Goal: Task Accomplishment & Management: Complete application form

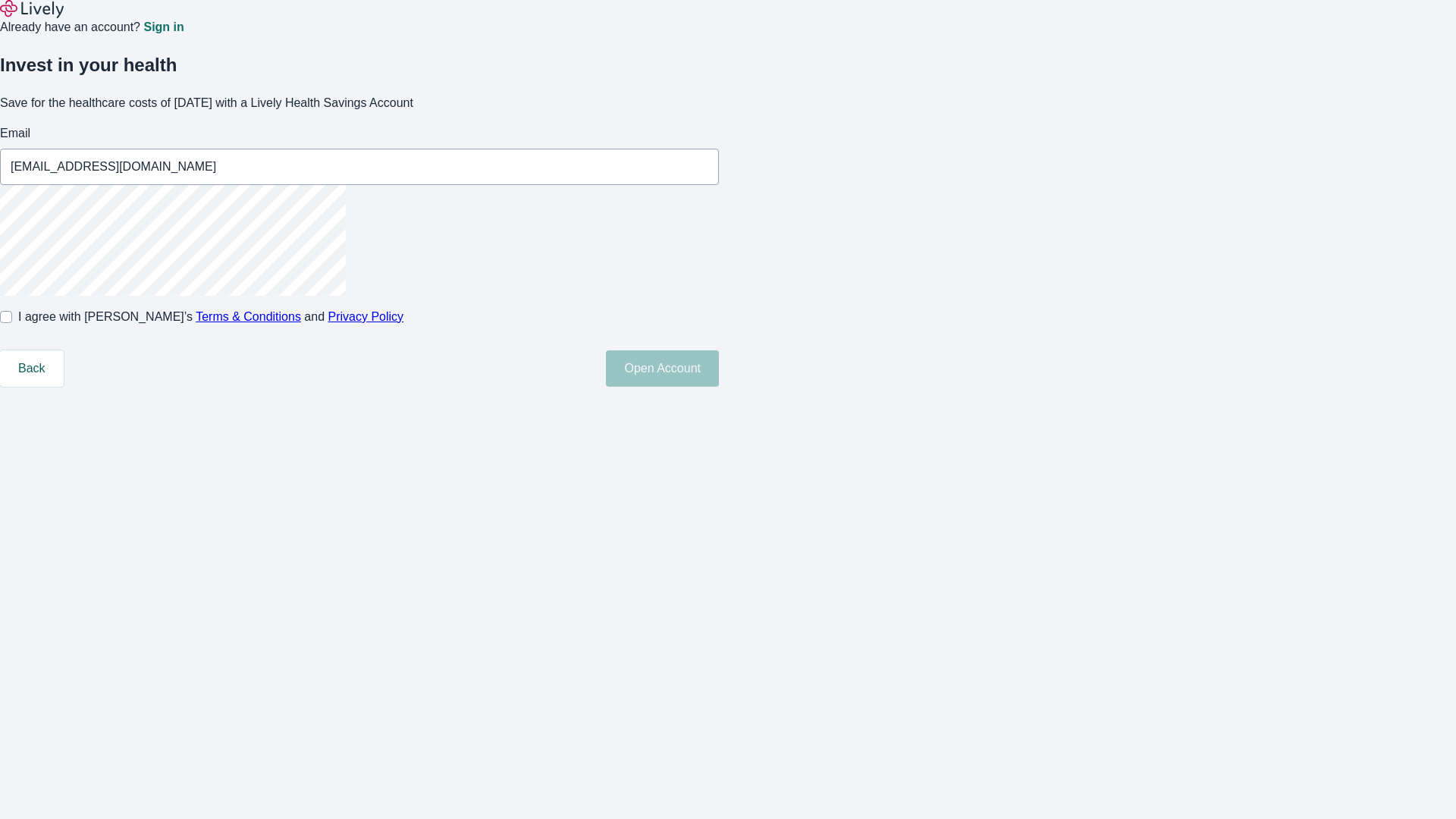
click at [12, 323] on input "I agree with Lively’s Terms & Conditions and Privacy Policy" at bounding box center [6, 317] width 12 height 12
checkbox input "true"
click at [719, 387] on button "Open Account" at bounding box center [662, 368] width 113 height 37
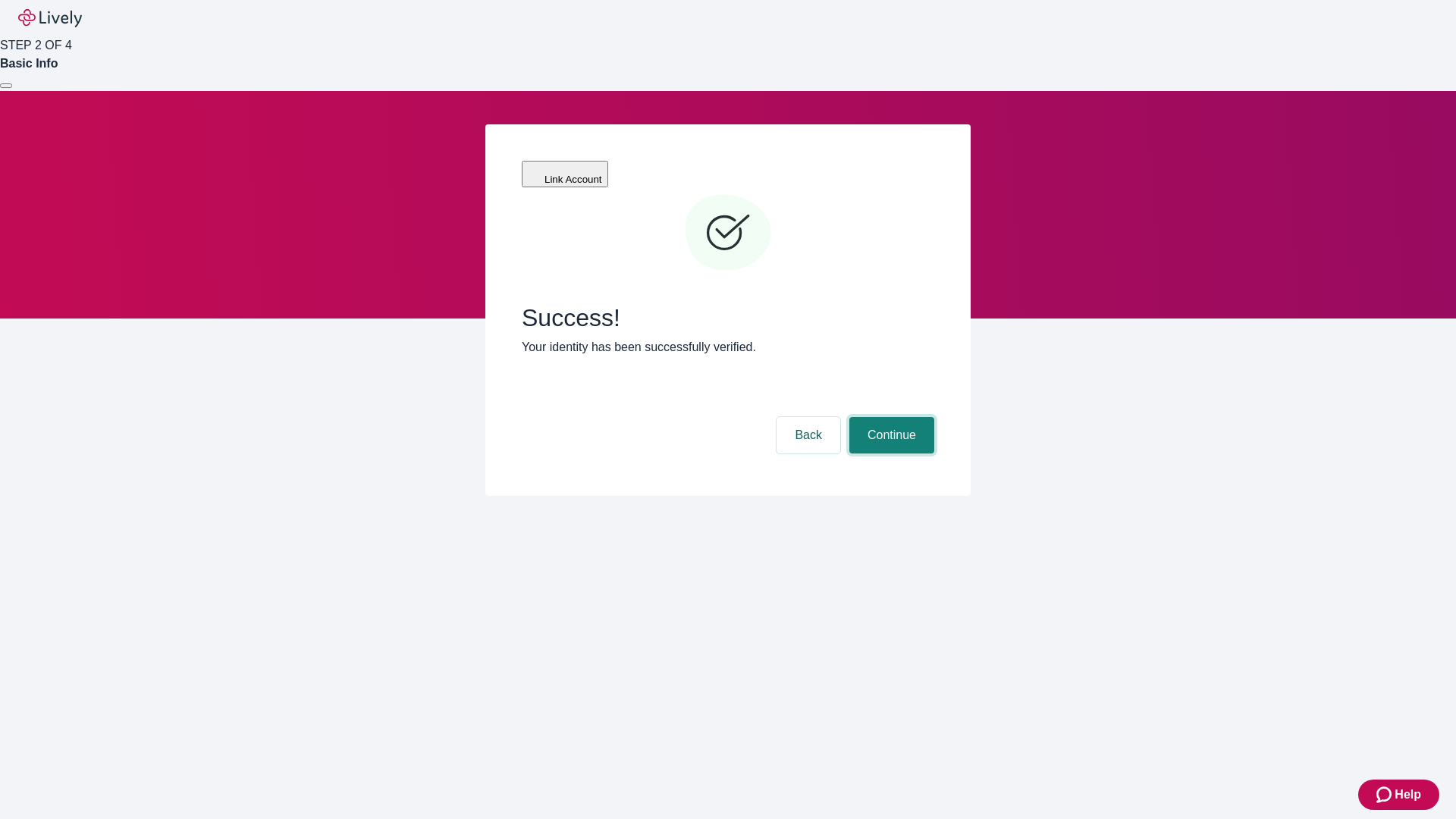
click at [889, 417] on button "Continue" at bounding box center [892, 435] width 85 height 37
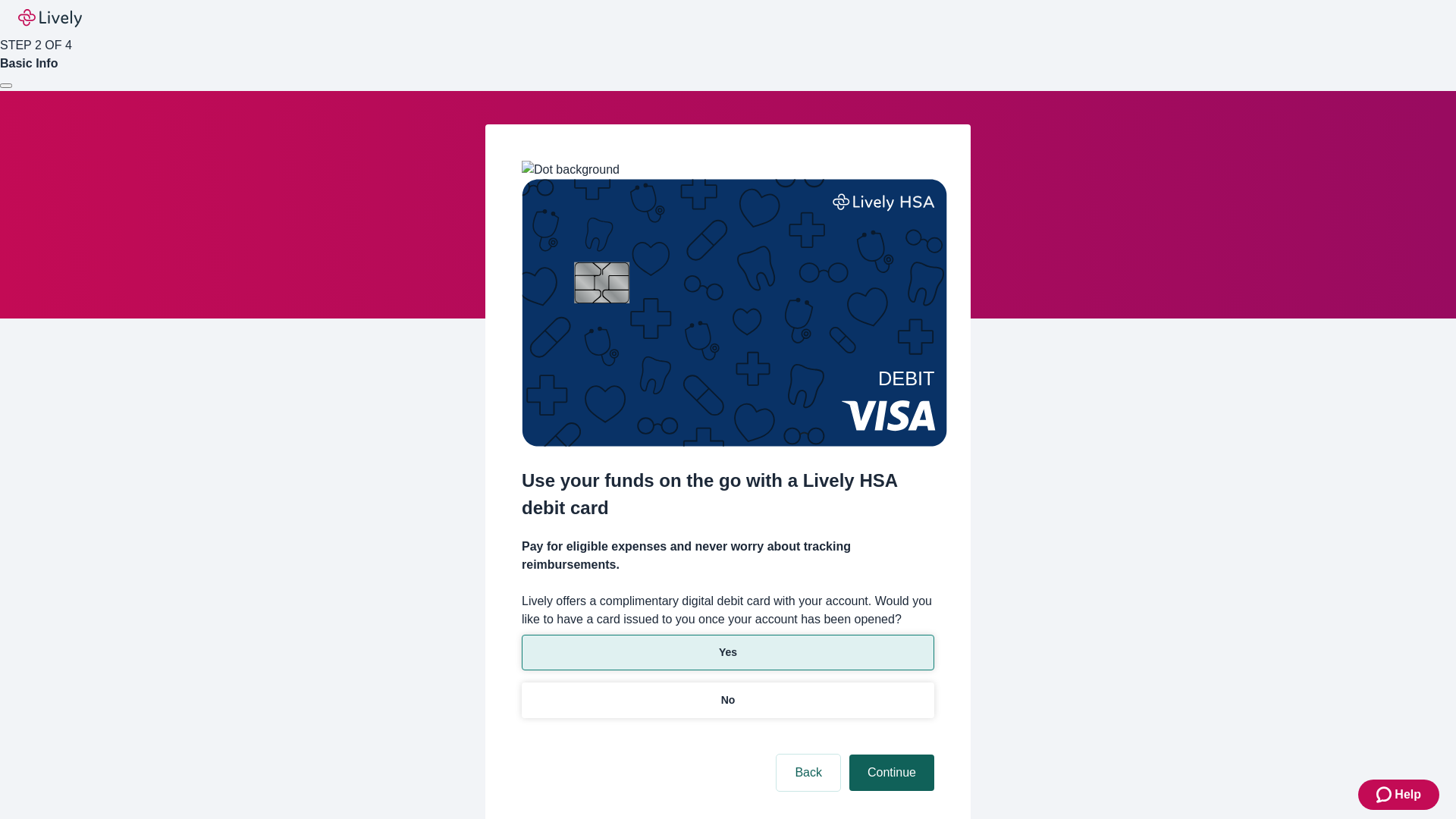
click at [727, 692] on p "No" at bounding box center [728, 700] width 14 height 16
click at [889, 754] on button "Continue" at bounding box center [892, 772] width 85 height 37
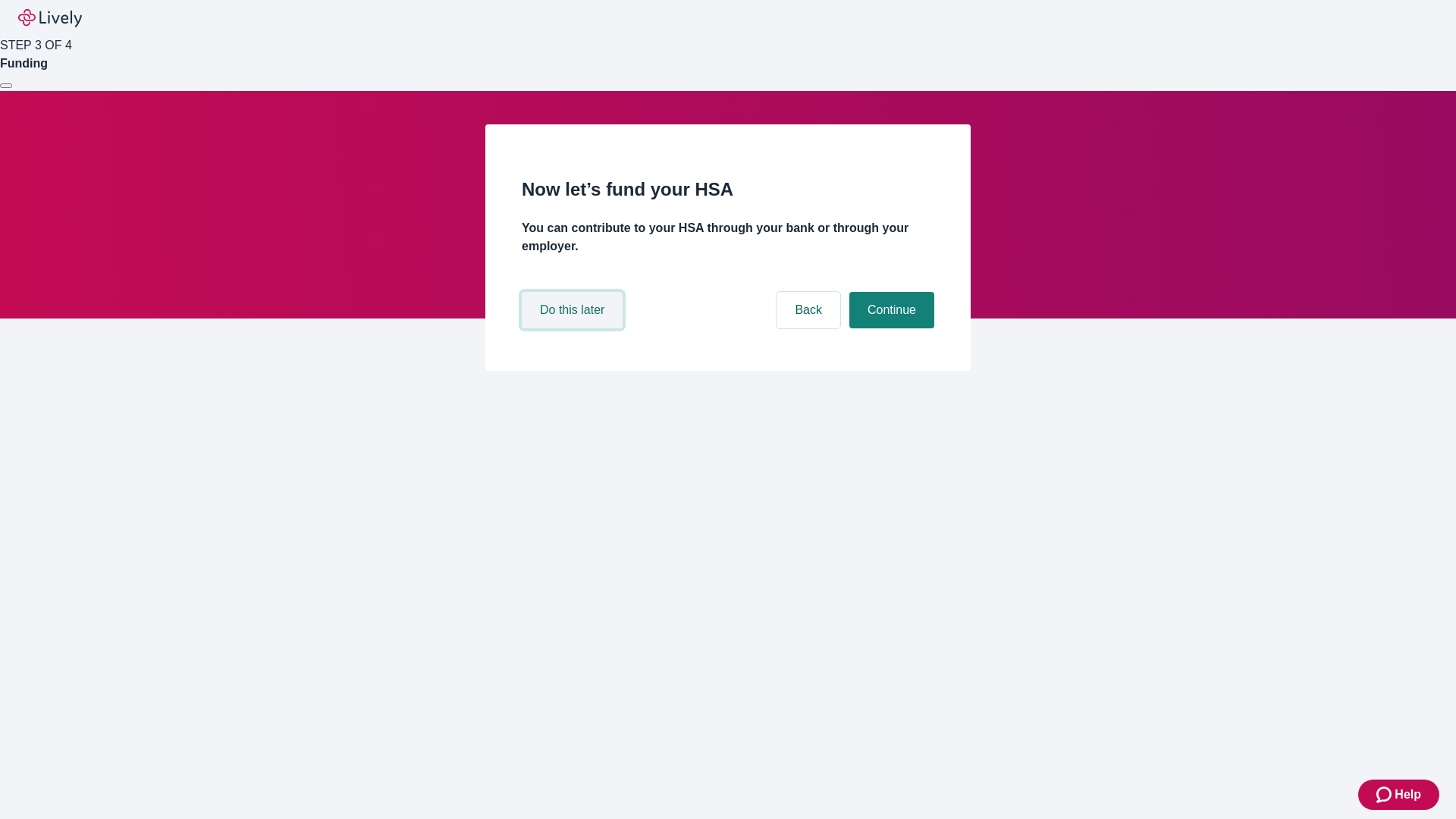
click at [574, 328] on button "Do this later" at bounding box center [572, 309] width 101 height 37
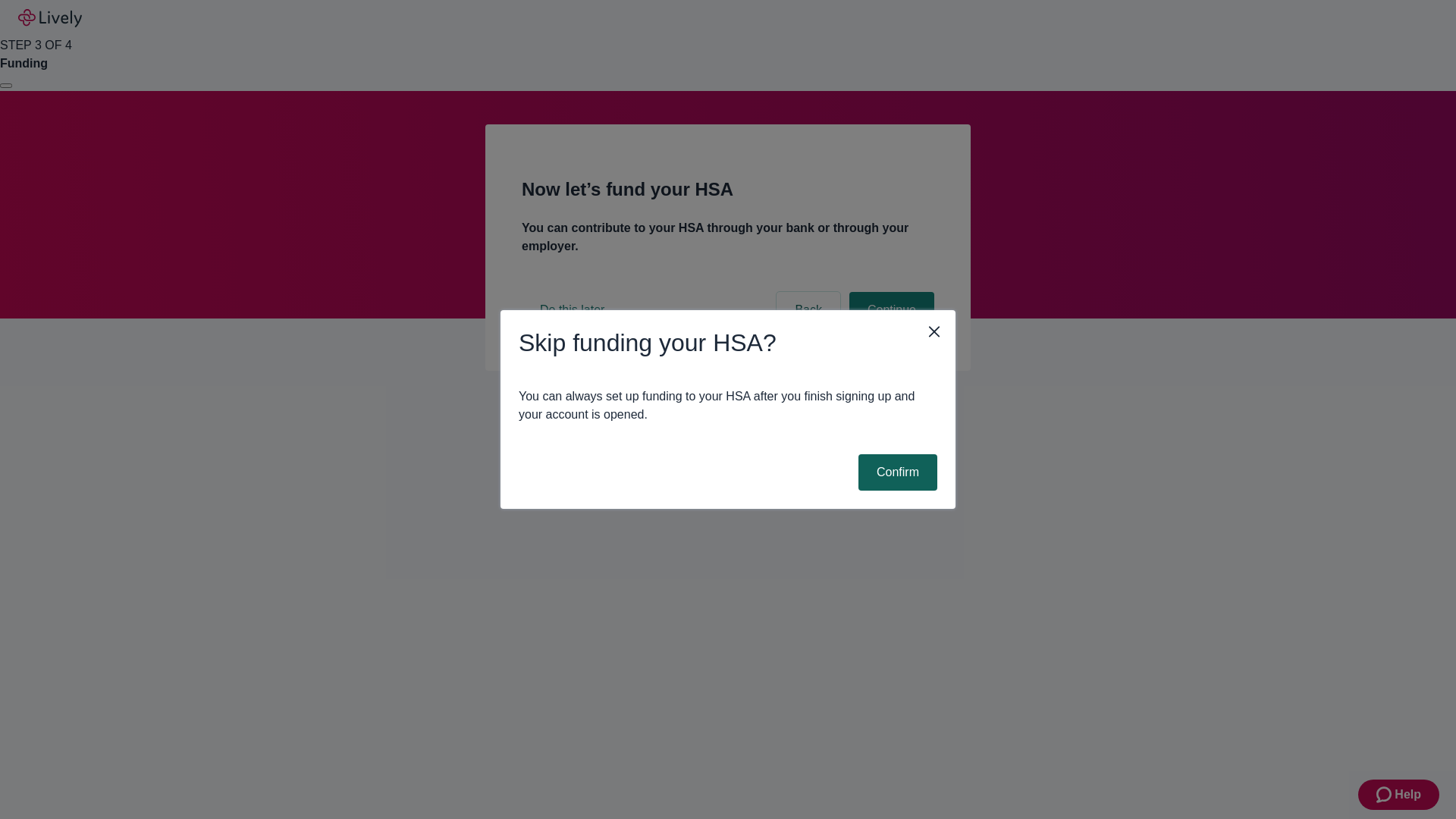
click at [896, 472] on button "Confirm" at bounding box center [898, 472] width 79 height 37
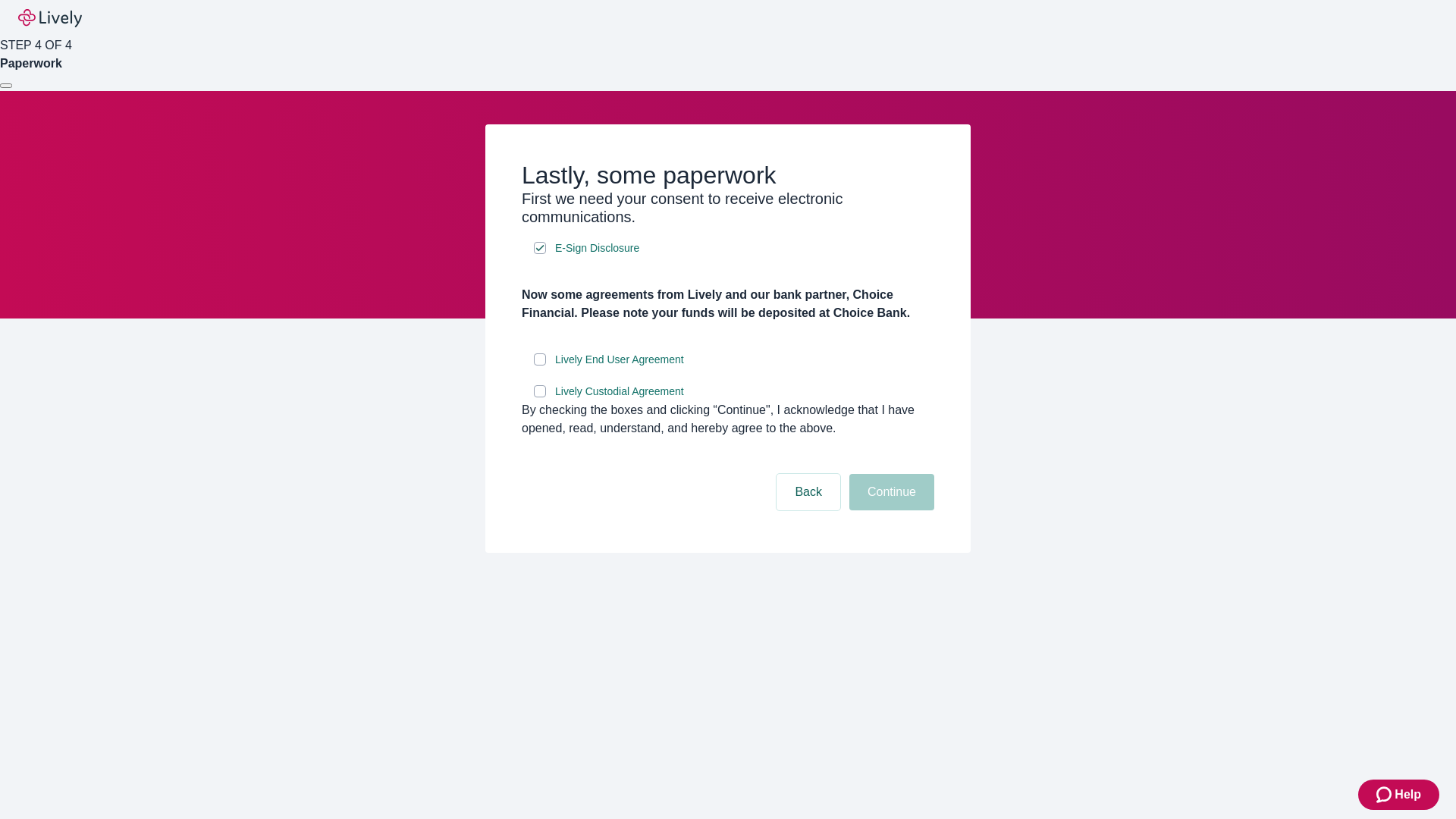
click at [540, 366] on input "Lively End User Agreement" at bounding box center [540, 360] width 12 height 12
checkbox input "true"
click at [540, 397] on input "Lively Custodial Agreement" at bounding box center [540, 391] width 12 height 12
checkbox input "true"
click at [889, 510] on button "Continue" at bounding box center [892, 492] width 85 height 37
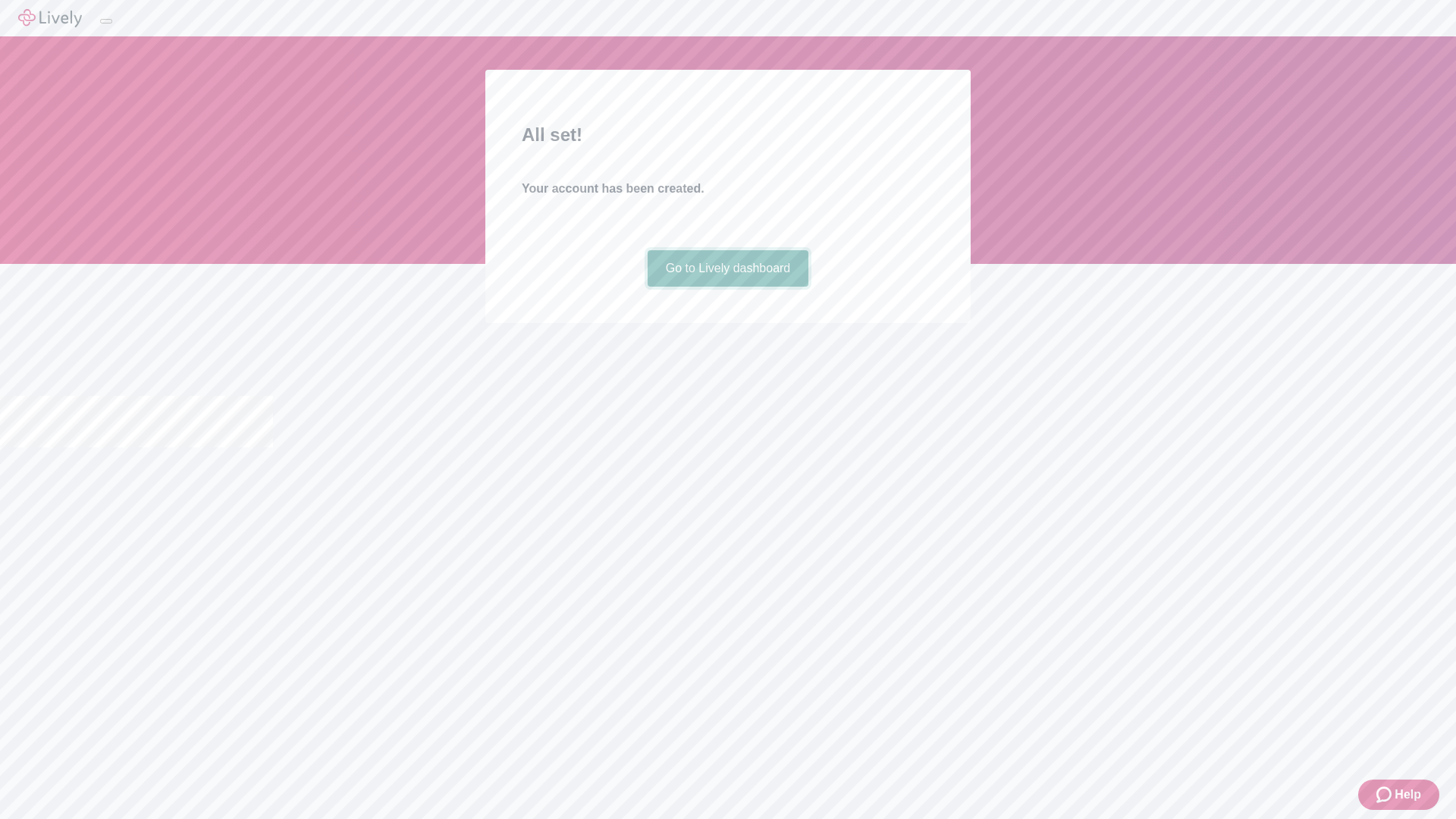
click at [727, 286] on link "Go to Lively dashboard" at bounding box center [728, 268] width 161 height 37
